Goal: Navigation & Orientation: Find specific page/section

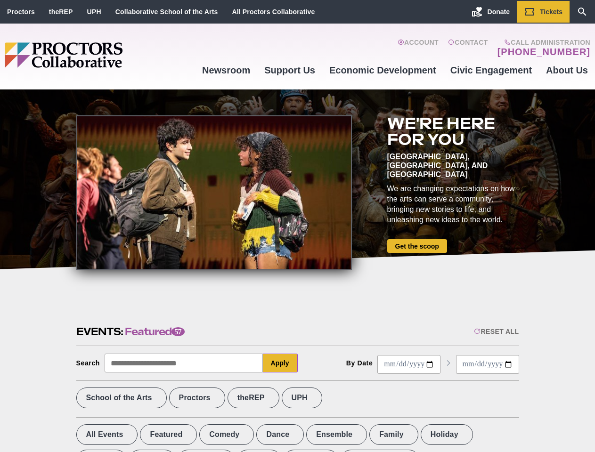
click at [297, 226] on div at bounding box center [214, 192] width 276 height 155
click at [496, 332] on div "Reset All" at bounding box center [496, 332] width 45 height 8
click at [280, 363] on button "Apply" at bounding box center [280, 363] width 35 height 19
